Goal: Navigation & Orientation: Find specific page/section

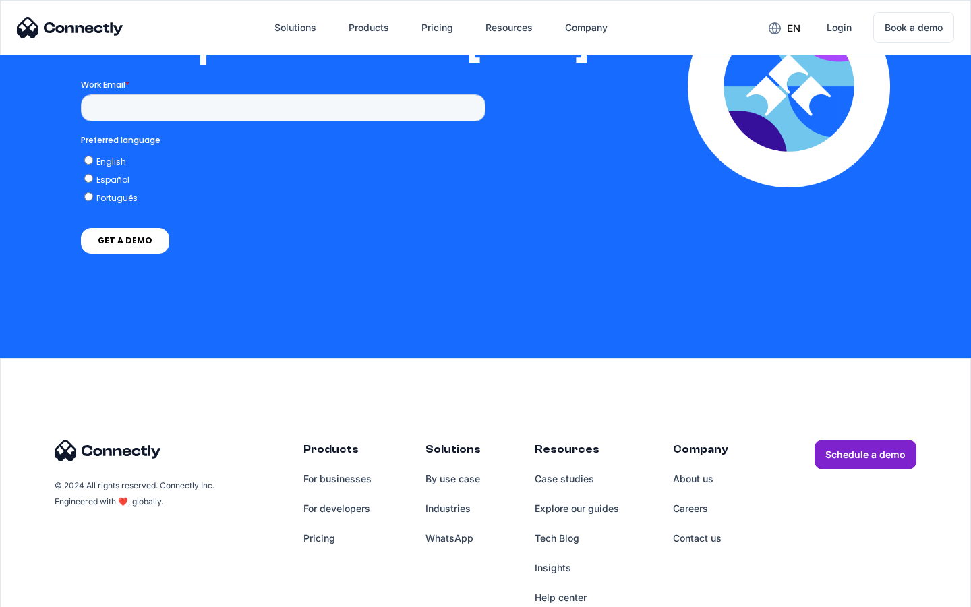
scroll to position [2754, 0]
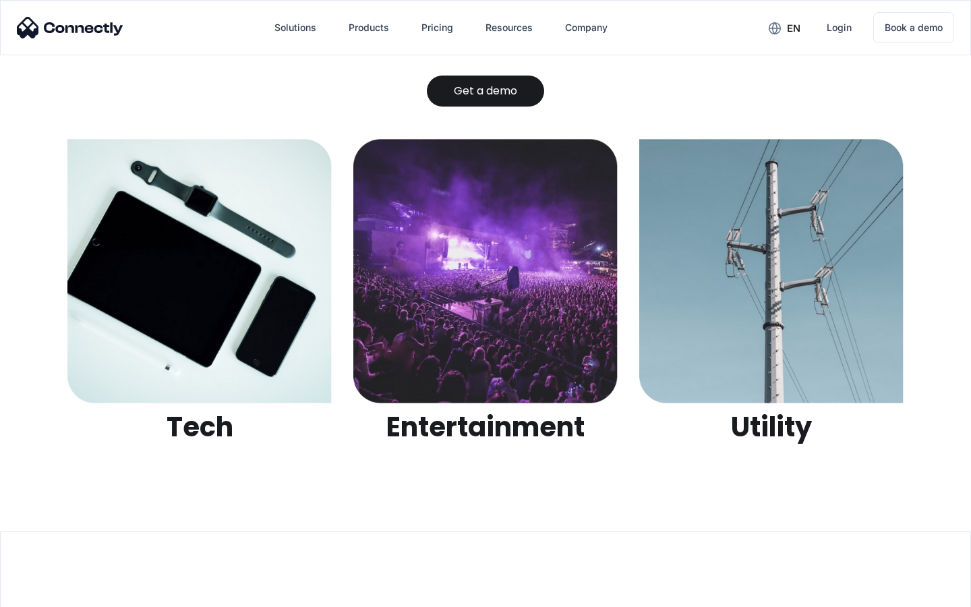
scroll to position [4253, 0]
